Goal: Task Accomplishment & Management: Manage account settings

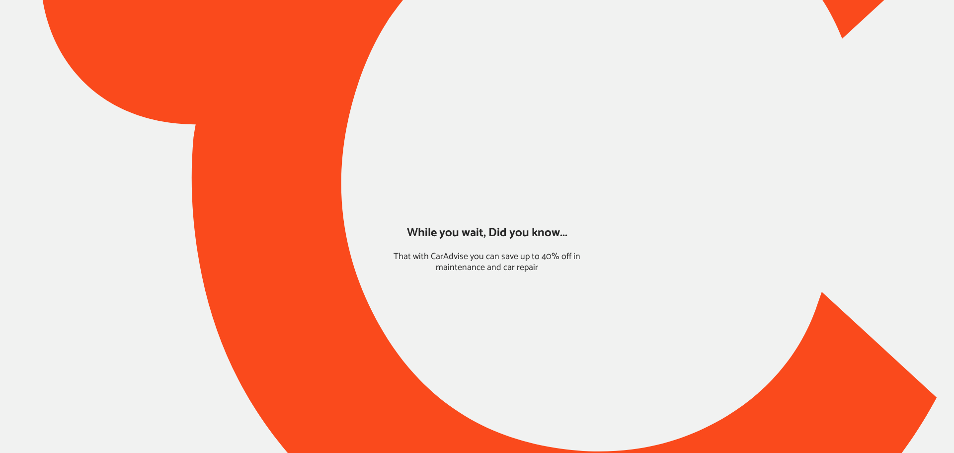
type input "*****"
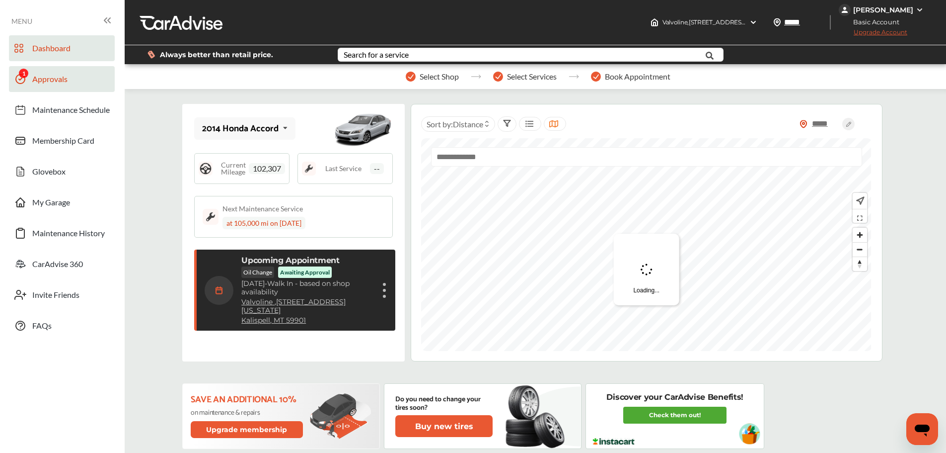
click at [43, 83] on span "Approvals" at bounding box center [49, 80] width 35 height 13
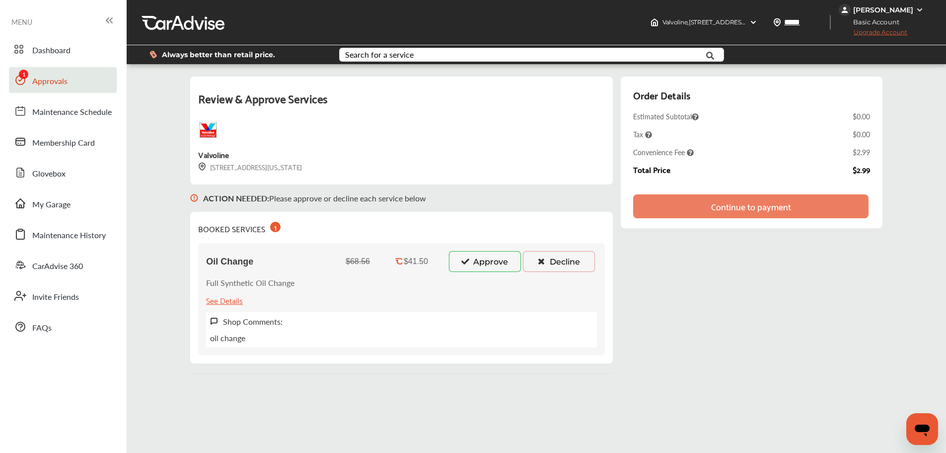
click at [487, 259] on button "Approve" at bounding box center [485, 261] width 72 height 21
